Goal: Task Accomplishment & Management: Use online tool/utility

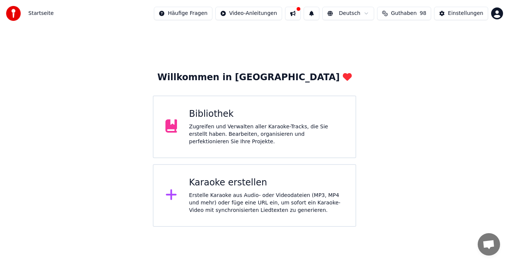
click at [232, 137] on div "Zugreifen und Verwalten aller Karaoke-Tracks, die Sie erstellt haben. Bearbeite…" at bounding box center [266, 134] width 155 height 22
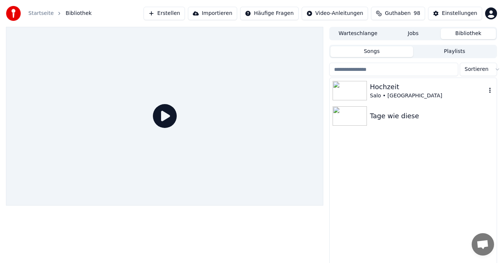
click at [382, 96] on div "Salo • [GEOGRAPHIC_DATA]" at bounding box center [428, 95] width 116 height 7
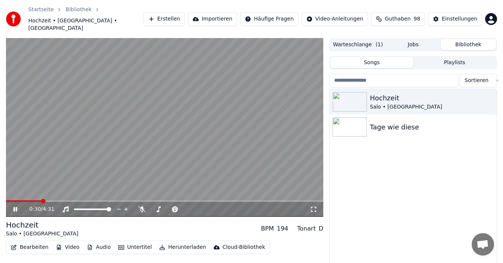
click at [13, 206] on icon at bounding box center [20, 209] width 17 height 6
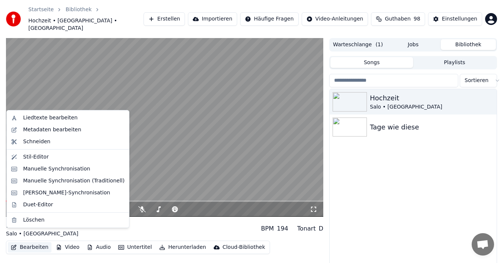
click at [31, 242] on button "Bearbeiten" at bounding box center [30, 247] width 44 height 10
click at [53, 180] on div "Manuelle Synchronisation (Traditionell)" at bounding box center [73, 180] width 101 height 7
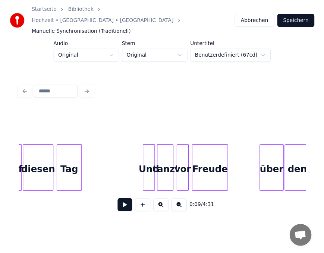
scroll to position [0, 717]
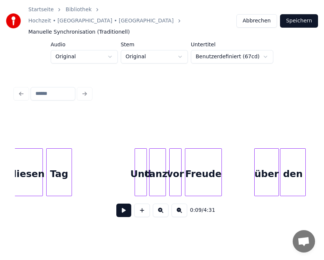
click at [161, 167] on div "tanz'" at bounding box center [158, 173] width 16 height 51
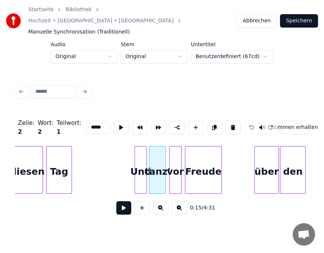
click at [96, 121] on input "*****" at bounding box center [98, 127] width 25 height 13
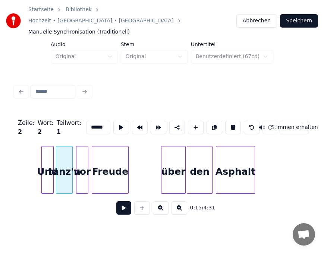
scroll to position [0, 822]
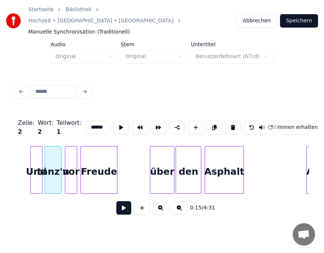
click at [165, 164] on div "über" at bounding box center [162, 172] width 24 height 51
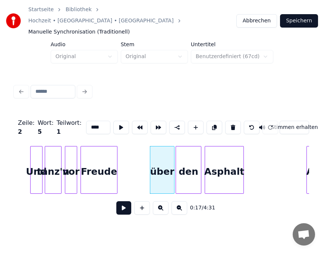
drag, startPoint x: 97, startPoint y: 115, endPoint x: 71, endPoint y: 117, distance: 25.8
click at [71, 117] on div "Zeile : 2 Wort : 5 Teilwort : 1 **** Stimmen erhalten" at bounding box center [162, 127] width 294 height 37
click at [112, 160] on div "Freude" at bounding box center [99, 172] width 36 height 51
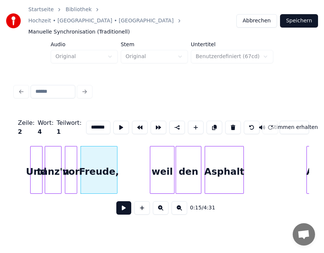
click at [167, 167] on div "weil" at bounding box center [162, 172] width 24 height 51
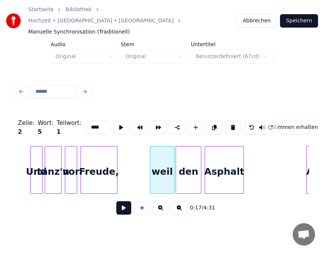
click at [186, 168] on div "den" at bounding box center [188, 172] width 25 height 51
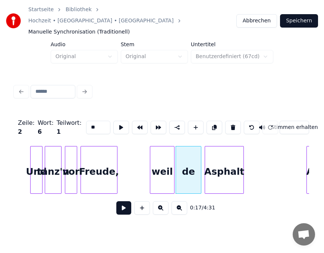
type input "*"
click at [217, 164] on div "Asphalt" at bounding box center [224, 172] width 38 height 51
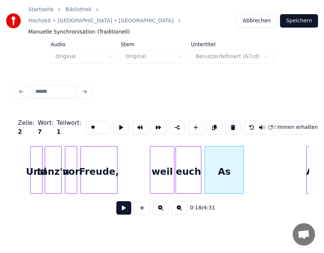
type input "*"
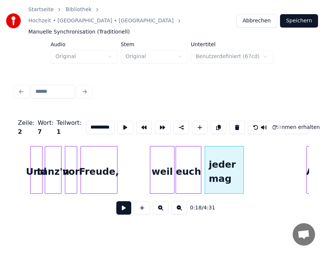
scroll to position [0, 6]
click at [248, 160] on div at bounding box center [247, 170] width 2 height 47
click at [252, 160] on div at bounding box center [251, 170] width 2 height 47
click at [254, 160] on div at bounding box center [253, 170] width 2 height 47
click at [257, 160] on div at bounding box center [256, 170] width 2 height 47
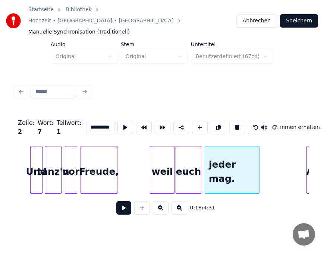
click at [259, 160] on div at bounding box center [258, 170] width 2 height 47
click at [260, 160] on div at bounding box center [259, 170] width 2 height 47
click at [248, 121] on button at bounding box center [256, 127] width 16 height 13
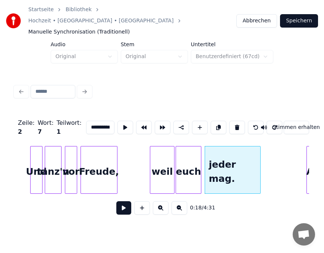
click at [248, 121] on button at bounding box center [256, 127] width 16 height 13
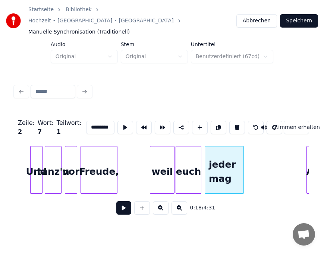
scroll to position [0, 4]
drag, startPoint x: 100, startPoint y: 116, endPoint x: 104, endPoint y: 115, distance: 4.5
click at [104, 121] on input "*********" at bounding box center [100, 127] width 28 height 13
click at [267, 121] on button at bounding box center [275, 127] width 16 height 13
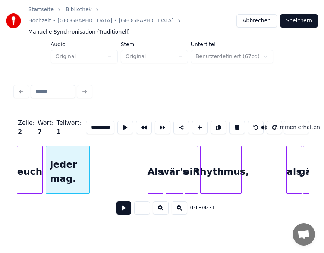
scroll to position [0, 986]
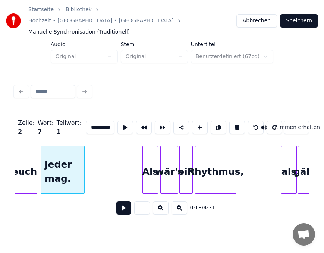
click at [189, 160] on div "ein" at bounding box center [186, 172] width 13 height 51
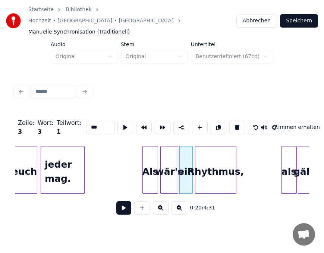
click at [218, 165] on div "Rhythmus," at bounding box center [215, 172] width 41 height 51
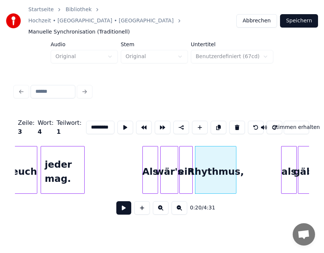
scroll to position [0, 6]
drag, startPoint x: 83, startPoint y: 112, endPoint x: 110, endPoint y: 114, distance: 27.3
click at [110, 114] on div "Zeile : 3 Wort : 4 Teilwort : 1 ********* Stimmen erhalten" at bounding box center [162, 127] width 294 height 37
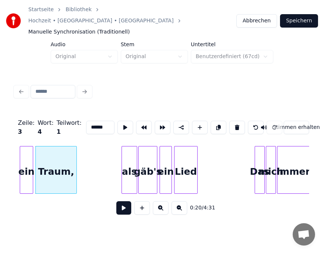
scroll to position [0, 1150]
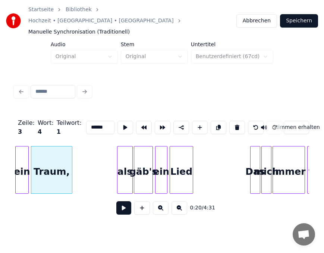
click at [124, 161] on div "als" at bounding box center [124, 172] width 15 height 51
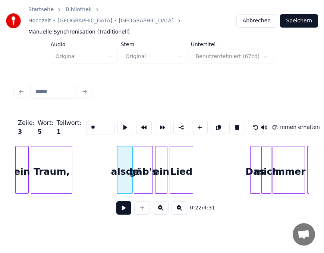
type input "*"
click at [144, 161] on div "gäb's" at bounding box center [143, 172] width 18 height 51
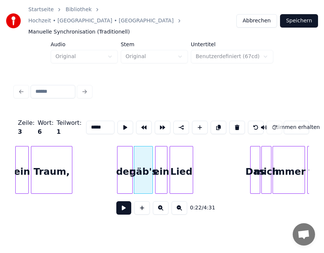
click at [187, 167] on div "Lied" at bounding box center [181, 172] width 23 height 51
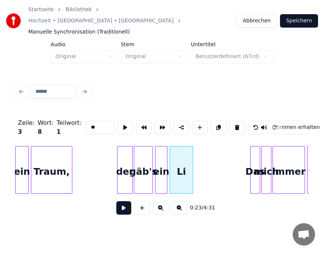
type input "*"
click at [145, 163] on div "gäb's" at bounding box center [143, 172] width 18 height 51
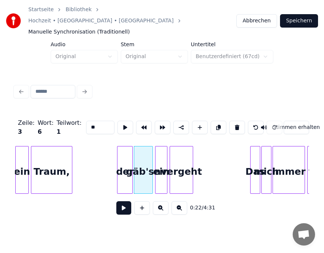
type input "*"
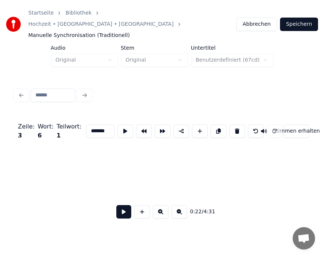
scroll to position [0, 424]
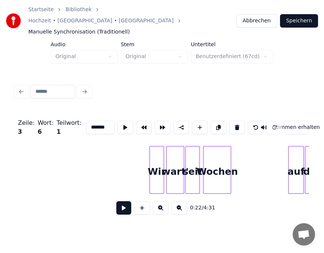
type input "*******"
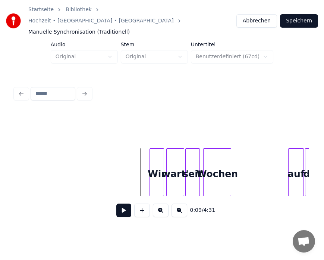
click at [124, 203] on button at bounding box center [123, 209] width 15 height 13
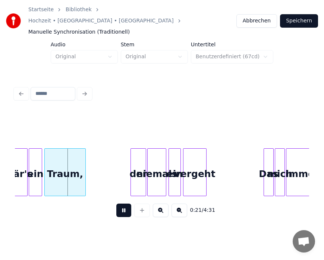
scroll to position [0, 1140]
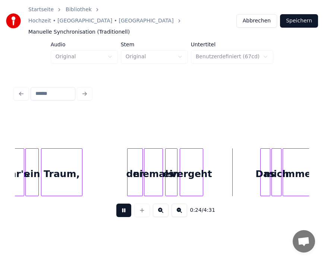
click at [121, 203] on button at bounding box center [123, 209] width 15 height 13
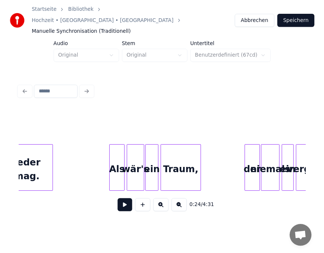
scroll to position [0, 1035]
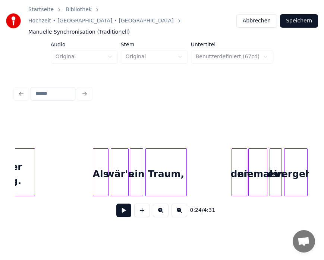
click at [173, 166] on div "Traum," at bounding box center [166, 173] width 41 height 51
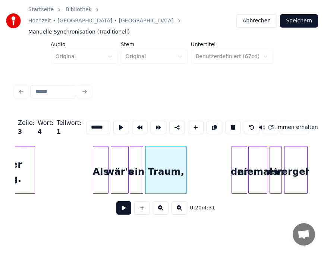
drag, startPoint x: 82, startPoint y: 115, endPoint x: 97, endPoint y: 116, distance: 14.9
click at [97, 121] on input "******" at bounding box center [98, 127] width 25 height 13
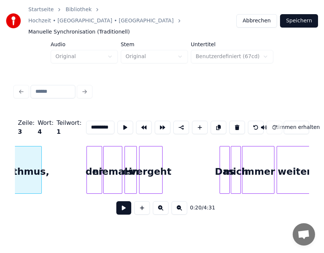
scroll to position [0, 1184]
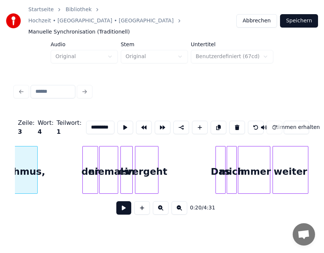
click at [97, 166] on div at bounding box center [96, 170] width 2 height 47
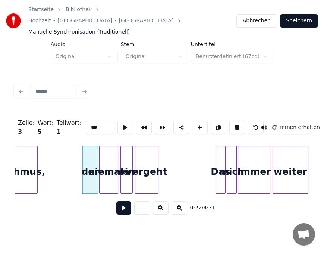
click at [250, 121] on button at bounding box center [256, 127] width 16 height 13
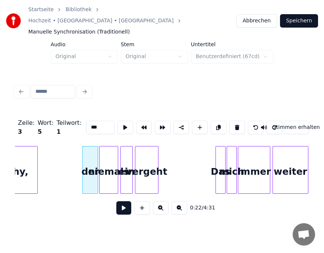
click at [250, 121] on button at bounding box center [256, 127] width 16 height 13
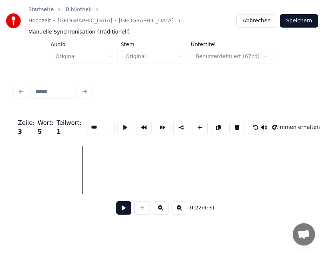
click at [250, 121] on button at bounding box center [256, 127] width 16 height 13
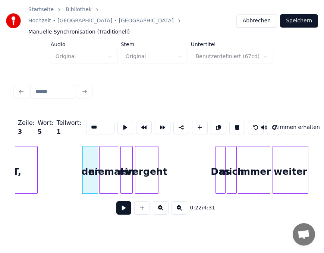
click at [250, 121] on button at bounding box center [256, 127] width 16 height 13
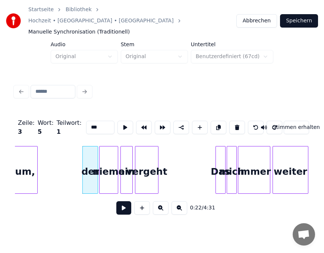
click at [250, 121] on button at bounding box center [256, 127] width 16 height 13
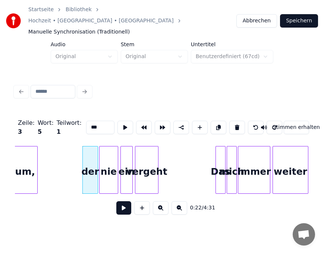
click at [250, 121] on button at bounding box center [256, 127] width 16 height 13
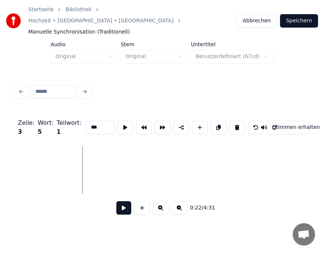
click at [250, 121] on button at bounding box center [256, 127] width 16 height 13
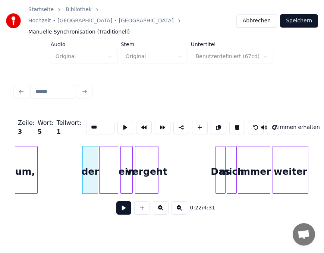
click at [250, 121] on button at bounding box center [256, 127] width 16 height 13
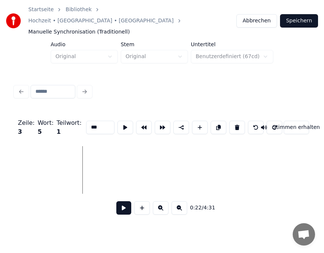
click at [250, 121] on button at bounding box center [256, 127] width 16 height 13
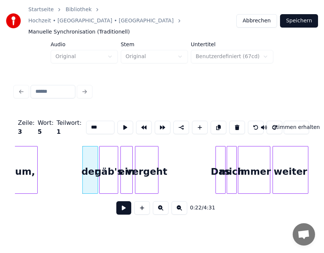
click at [250, 121] on button at bounding box center [256, 127] width 16 height 13
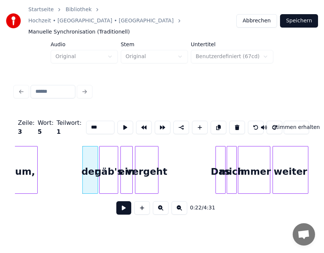
click at [250, 121] on button at bounding box center [256, 127] width 16 height 13
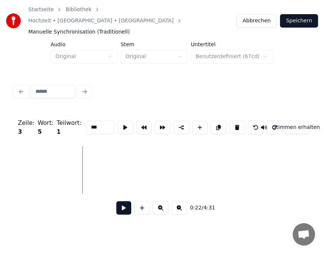
click at [250, 121] on button at bounding box center [256, 127] width 16 height 13
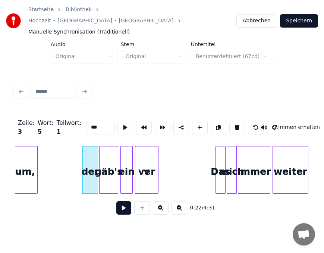
click at [251, 121] on button at bounding box center [256, 127] width 16 height 13
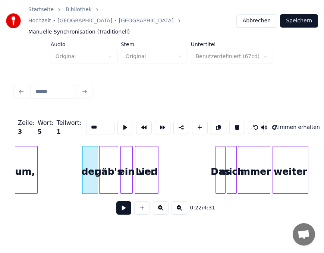
click at [251, 121] on button at bounding box center [256, 127] width 16 height 13
click at [250, 121] on button at bounding box center [256, 127] width 16 height 13
type input "*"
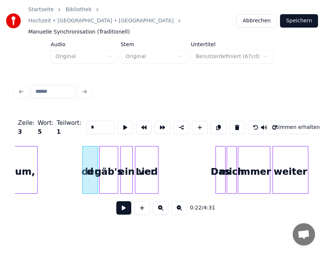
click at [250, 121] on button at bounding box center [256, 127] width 16 height 13
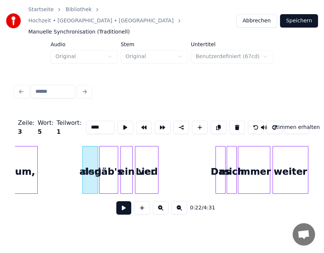
click at [250, 121] on button at bounding box center [256, 127] width 16 height 13
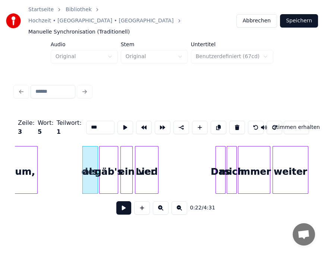
click at [250, 121] on button at bounding box center [256, 127] width 16 height 13
click at [248, 121] on button at bounding box center [256, 127] width 16 height 13
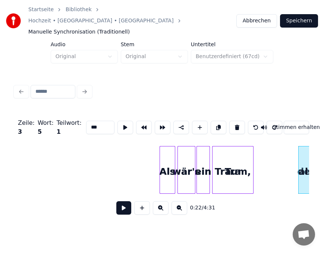
scroll to position [0, 1089]
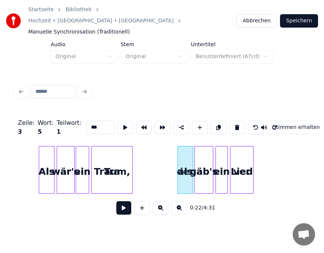
click at [108, 165] on div "Tra" at bounding box center [112, 172] width 41 height 51
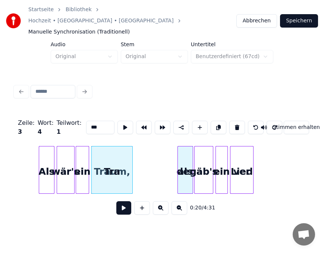
drag, startPoint x: 100, startPoint y: 116, endPoint x: 79, endPoint y: 119, distance: 21.0
click at [86, 121] on input "***" at bounding box center [100, 127] width 28 height 13
type input "*"
type input "*********"
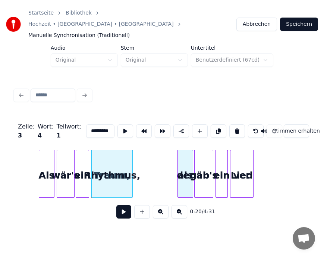
scroll to position [0, 0]
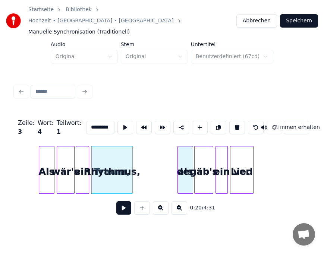
click at [297, 19] on button "Speichern" at bounding box center [299, 20] width 38 height 13
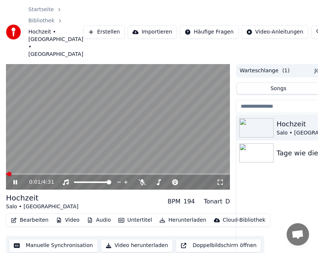
click at [15, 180] on icon at bounding box center [15, 182] width 4 height 4
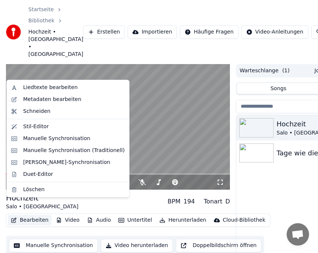
click at [25, 215] on button "Bearbeiten" at bounding box center [30, 220] width 44 height 10
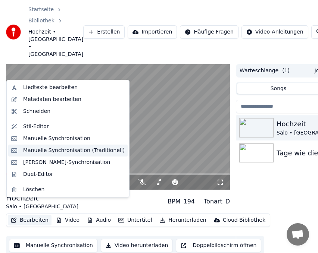
click at [43, 151] on div "Manuelle Synchronisation (Traditionell)" at bounding box center [73, 150] width 101 height 7
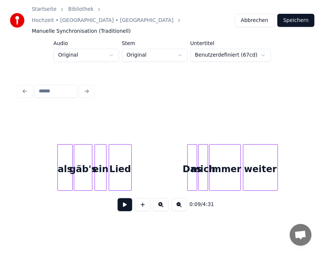
scroll to position [0, 1214]
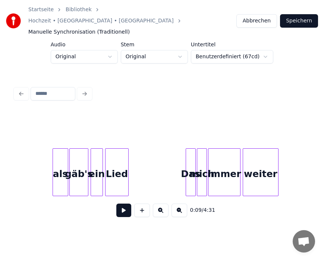
click at [119, 163] on div "Lied" at bounding box center [117, 173] width 23 height 51
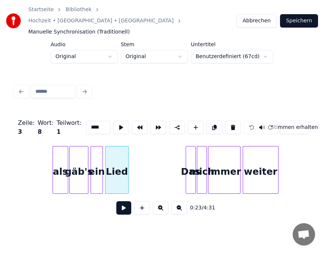
click at [96, 121] on input "****" at bounding box center [98, 127] width 25 height 13
click at [197, 165] on div "mich" at bounding box center [201, 172] width 9 height 51
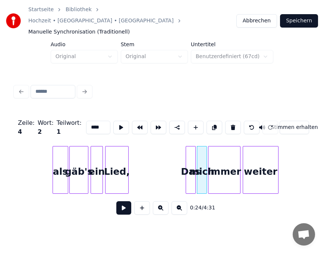
click at [187, 164] on div at bounding box center [187, 170] width 2 height 47
click at [197, 157] on div "mich" at bounding box center [201, 172] width 9 height 51
click at [189, 157] on div "Das" at bounding box center [190, 172] width 9 height 51
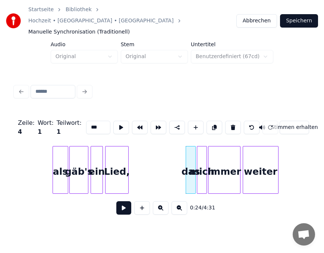
click at [200, 161] on div "mich" at bounding box center [201, 172] width 9 height 51
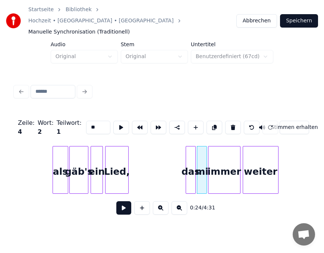
type input "*"
type input "****"
click at [99, 121] on input "****" at bounding box center [98, 127] width 25 height 13
click at [219, 154] on div "immer" at bounding box center [224, 172] width 32 height 51
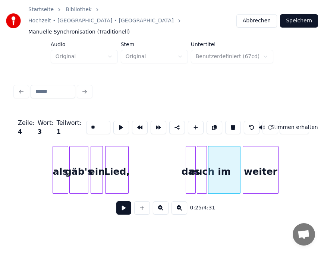
type input "*"
click at [263, 163] on div "weiter" at bounding box center [260, 172] width 35 height 51
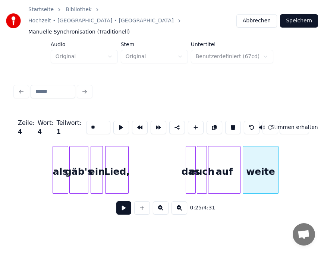
type input "*"
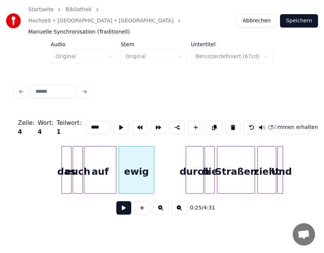
scroll to position [0, 1378]
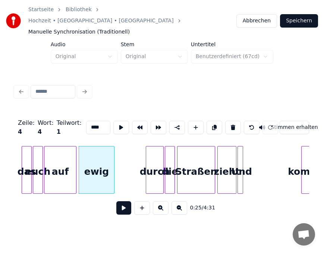
click at [192, 165] on div "Straßen" at bounding box center [196, 172] width 37 height 51
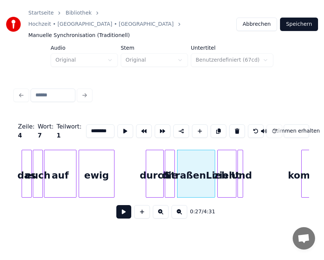
scroll to position [0, 0]
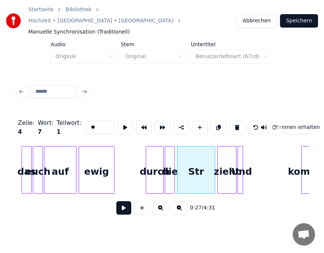
type input "*"
click at [230, 166] on div "zieht" at bounding box center [227, 172] width 18 height 51
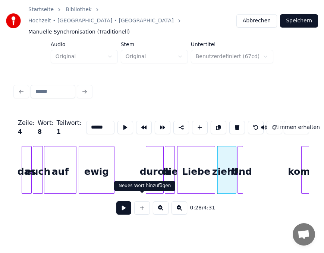
type input "******"
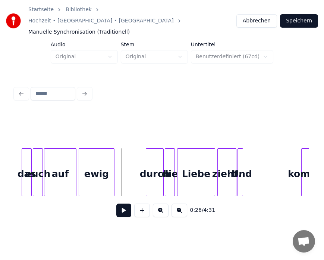
click at [125, 203] on button at bounding box center [123, 209] width 15 height 13
click at [123, 203] on button at bounding box center [123, 209] width 15 height 13
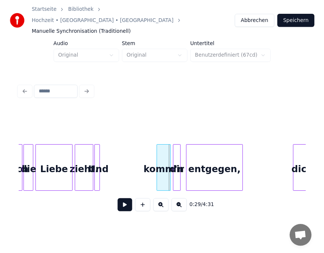
scroll to position [0, 1509]
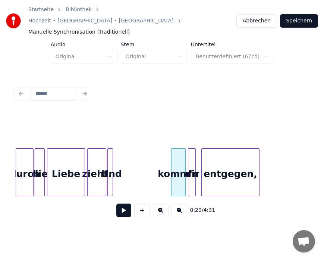
click at [110, 167] on div "Und" at bounding box center [111, 173] width 7 height 51
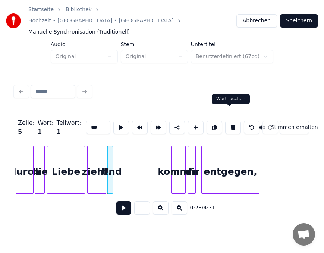
click at [226, 121] on button at bounding box center [233, 127] width 16 height 13
type input "******"
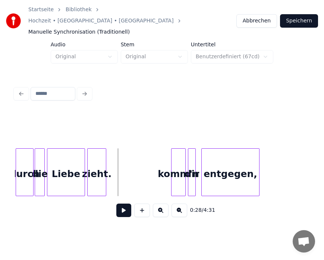
click at [124, 203] on button at bounding box center [123, 209] width 15 height 13
click at [173, 162] on div at bounding box center [173, 171] width 2 height 47
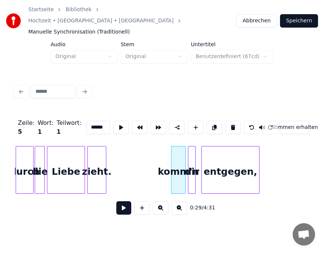
drag, startPoint x: 102, startPoint y: 118, endPoint x: 62, endPoint y: 121, distance: 39.6
click at [62, 121] on div "Zeile : 5 Wort : 1 Teilwort : 1 ****** Stimmen erhalten" at bounding box center [162, 127] width 294 height 37
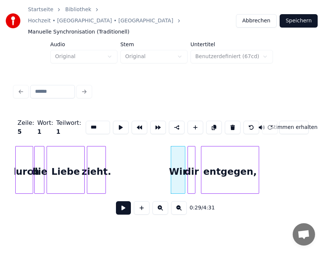
type input "***"
click at [86, 121] on input "***" at bounding box center [98, 127] width 25 height 13
click at [192, 157] on div "dir" at bounding box center [191, 172] width 7 height 51
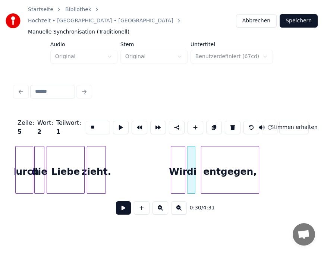
type input "*"
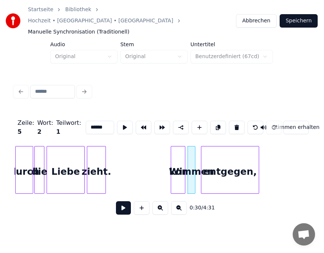
click at [230, 164] on div "entgegen," at bounding box center [229, 172] width 57 height 51
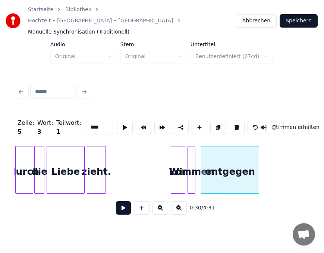
scroll to position [0, 0]
type input "*"
type input "*********"
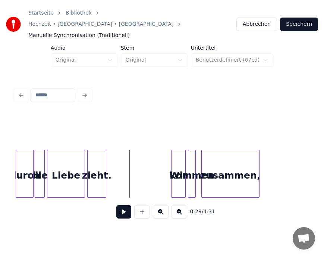
scroll to position [0, 0]
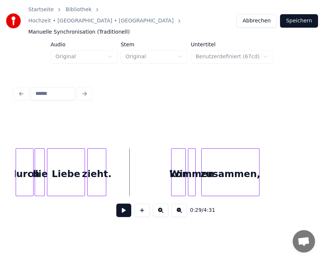
click at [127, 203] on button at bounding box center [123, 209] width 15 height 13
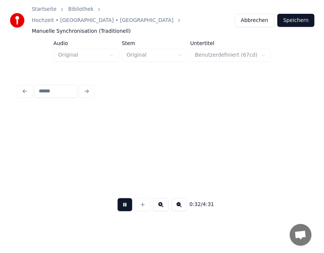
scroll to position [0, 1804]
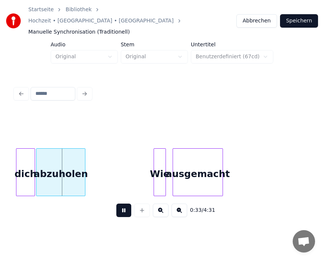
click at [125, 203] on button at bounding box center [123, 209] width 15 height 13
click at [28, 167] on div "dich" at bounding box center [25, 173] width 18 height 51
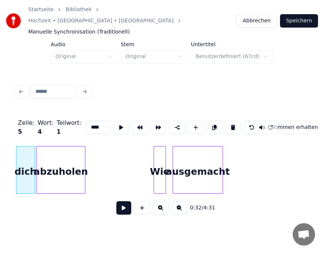
drag, startPoint x: 101, startPoint y: 119, endPoint x: 79, endPoint y: 122, distance: 22.5
click at [79, 122] on div "Zeile : 5 Wort : 4 Teilwort : 1 **** Stimmen erhalten" at bounding box center [162, 127] width 294 height 37
click at [53, 163] on div "abzuholen" at bounding box center [61, 172] width 48 height 51
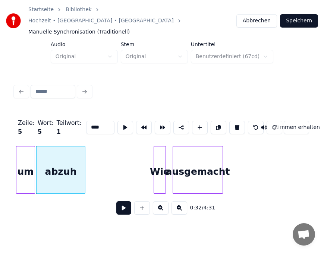
scroll to position [0, 0]
type input "*"
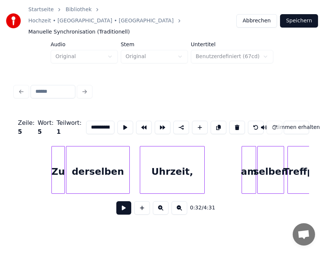
click at [95, 168] on div "derselben" at bounding box center [97, 172] width 63 height 51
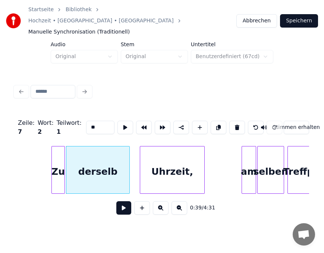
type input "*"
type input "******"
click at [94, 121] on input "******" at bounding box center [100, 127] width 28 height 13
click at [166, 160] on div "Uhrzeit," at bounding box center [172, 172] width 64 height 51
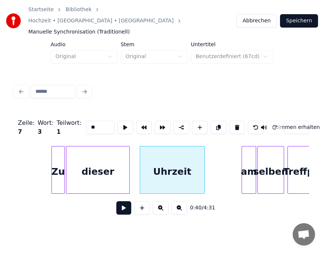
type input "*"
click at [251, 160] on div "am" at bounding box center [249, 172] width 14 height 51
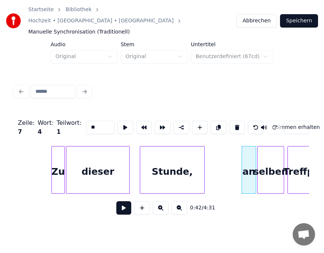
click at [273, 161] on div "selben" at bounding box center [271, 172] width 26 height 51
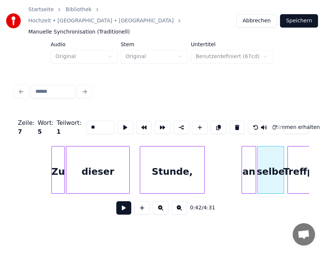
type input "*"
click at [304, 154] on div "Treffpunkt" at bounding box center [310, 172] width 45 height 51
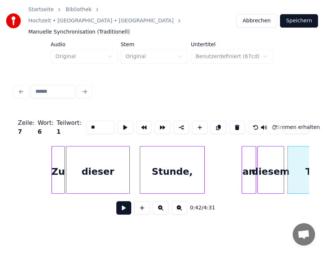
type input "*"
click at [169, 227] on html "Startseite Bibliothek Hochzeit • [GEOGRAPHIC_DATA] • Padi Manuelle Synchronisat…" at bounding box center [162, 119] width 324 height 239
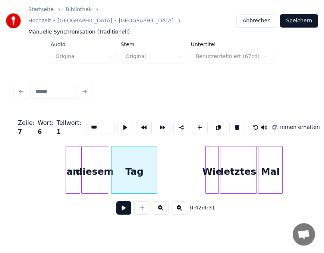
scroll to position [0, 2326]
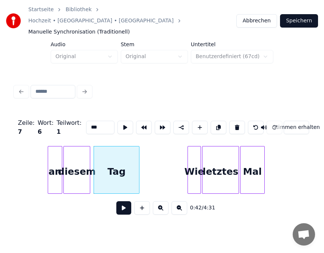
click at [194, 166] on div "Wie" at bounding box center [194, 172] width 13 height 51
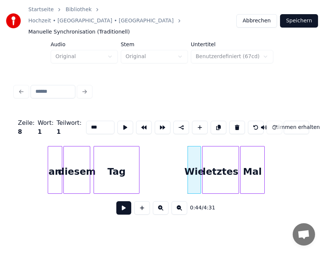
click at [195, 161] on div "Wie" at bounding box center [194, 172] width 13 height 51
click at [89, 121] on input "***" at bounding box center [100, 127] width 28 height 13
drag, startPoint x: 94, startPoint y: 116, endPoint x: 78, endPoint y: 118, distance: 15.8
click at [86, 121] on input "***" at bounding box center [100, 127] width 28 height 13
click at [218, 158] on div "letztes" at bounding box center [221, 172] width 36 height 51
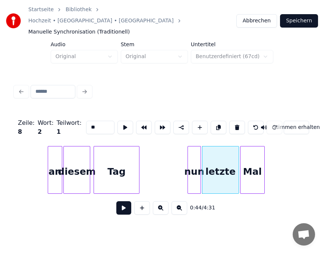
type input "*"
click at [255, 170] on div "Mal" at bounding box center [253, 172] width 24 height 51
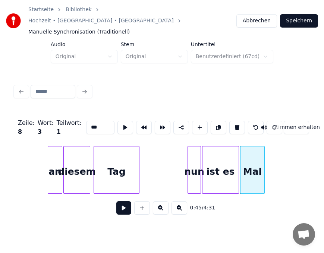
drag, startPoint x: 98, startPoint y: 117, endPoint x: 78, endPoint y: 117, distance: 19.8
click at [86, 121] on input "***" at bounding box center [100, 127] width 28 height 13
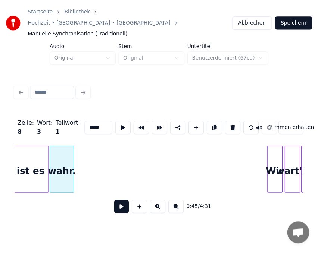
scroll to position [0, 2520]
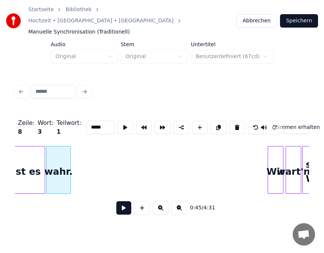
type input "*****"
click at [301, 18] on button "Speichern" at bounding box center [299, 20] width 38 height 13
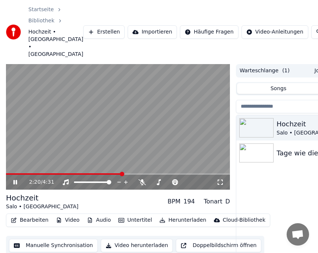
click at [15, 175] on div "2:20 / 4:31" at bounding box center [118, 182] width 224 height 15
click at [13, 179] on icon at bounding box center [20, 182] width 17 height 6
click at [81, 157] on video at bounding box center [118, 127] width 224 height 126
click at [75, 173] on span at bounding box center [97, 173] width 183 height 1
click at [63, 158] on video at bounding box center [118, 127] width 224 height 126
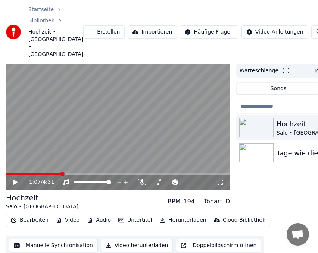
click at [61, 173] on span at bounding box center [33, 173] width 55 height 1
click at [42, 173] on span at bounding box center [24, 173] width 36 height 1
click at [65, 157] on video at bounding box center [118, 127] width 224 height 126
click at [59, 173] on span at bounding box center [118, 173] width 224 height 1
click at [12, 179] on icon at bounding box center [20, 182] width 17 height 6
